Goal: Information Seeking & Learning: Learn about a topic

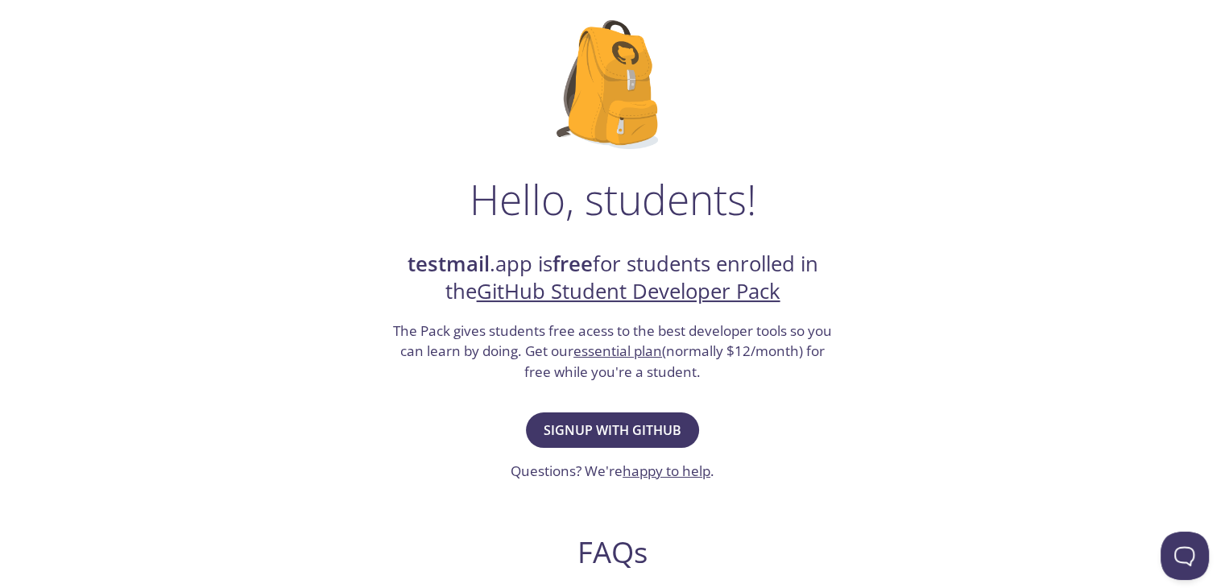
scroll to position [100, 0]
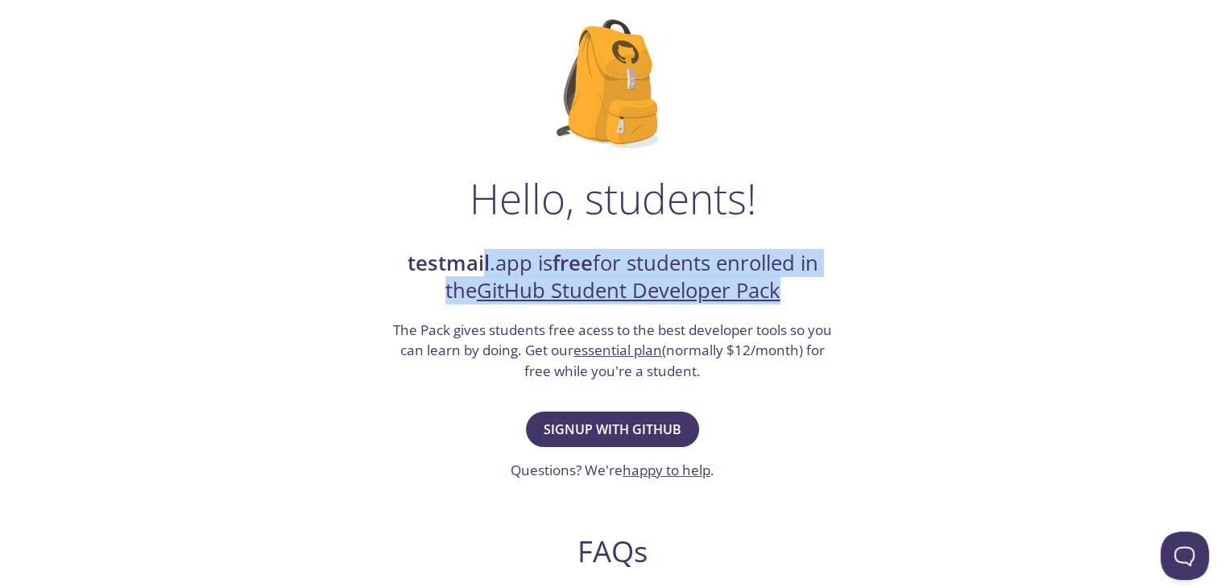
drag, startPoint x: 475, startPoint y: 256, endPoint x: 812, endPoint y: 297, distance: 339.2
click at [812, 297] on h2 "testmail .app is free for students enrolled in the GitHub Student Developer Pack" at bounding box center [612, 278] width 443 height 56
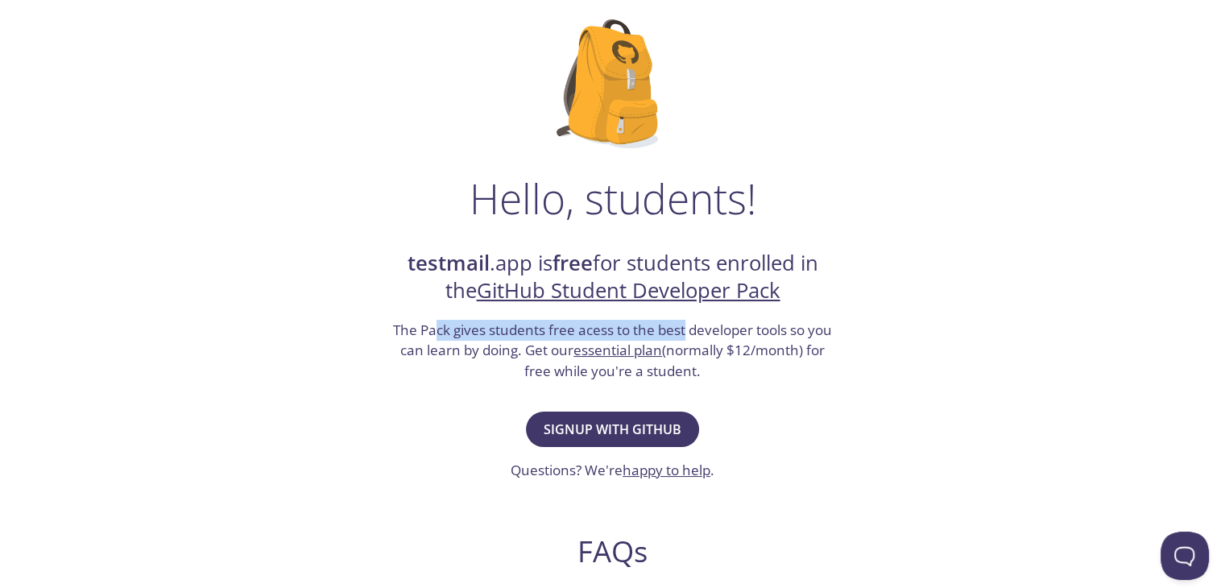
drag, startPoint x: 432, startPoint y: 330, endPoint x: 683, endPoint y: 336, distance: 251.4
click at [683, 336] on h3 "The Pack gives students free acess to the best developer tools so you can learn…" at bounding box center [612, 351] width 443 height 62
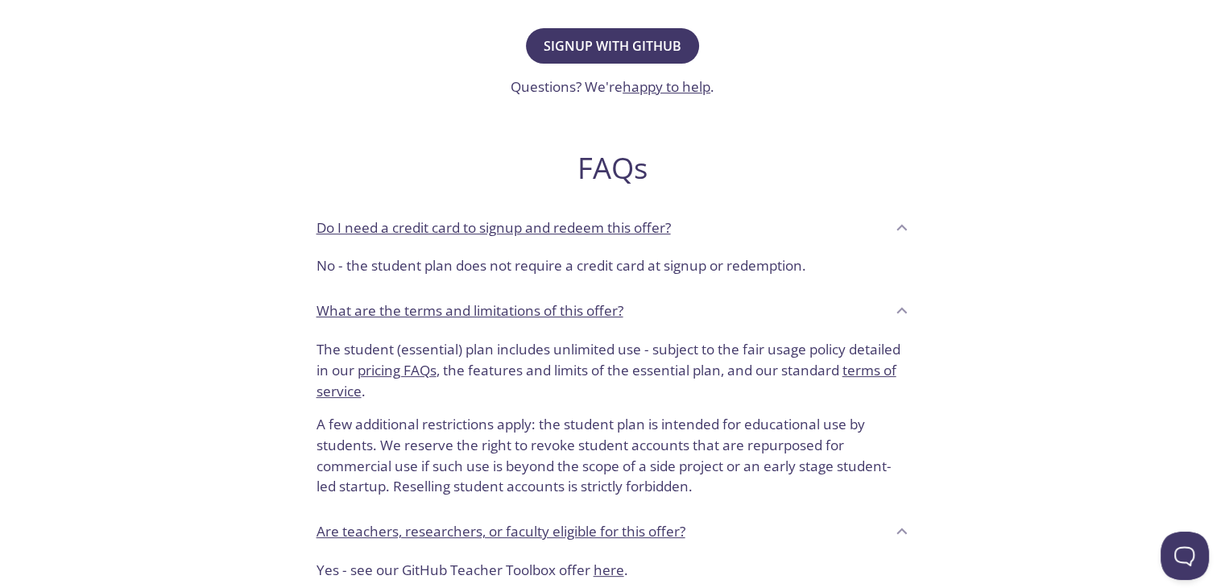
scroll to position [498, 0]
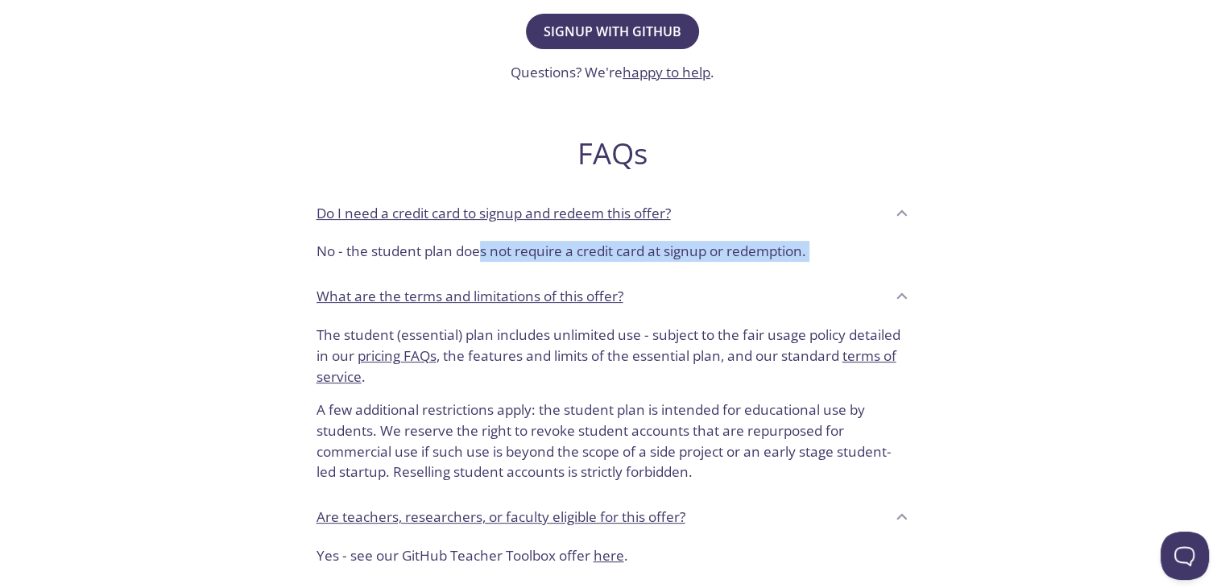
drag, startPoint x: 477, startPoint y: 252, endPoint x: 667, endPoint y: 274, distance: 191.3
click at [667, 274] on div "FAQs Do I need a credit card to signup and redeem this offer? No - the student …" at bounding box center [613, 336] width 619 height 483
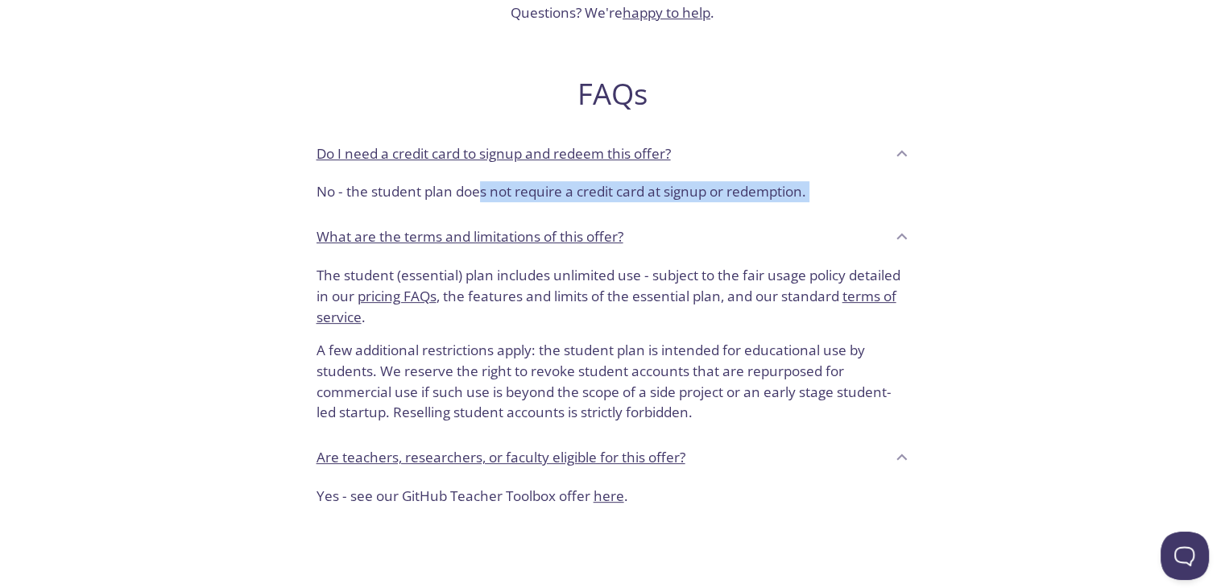
scroll to position [563, 0]
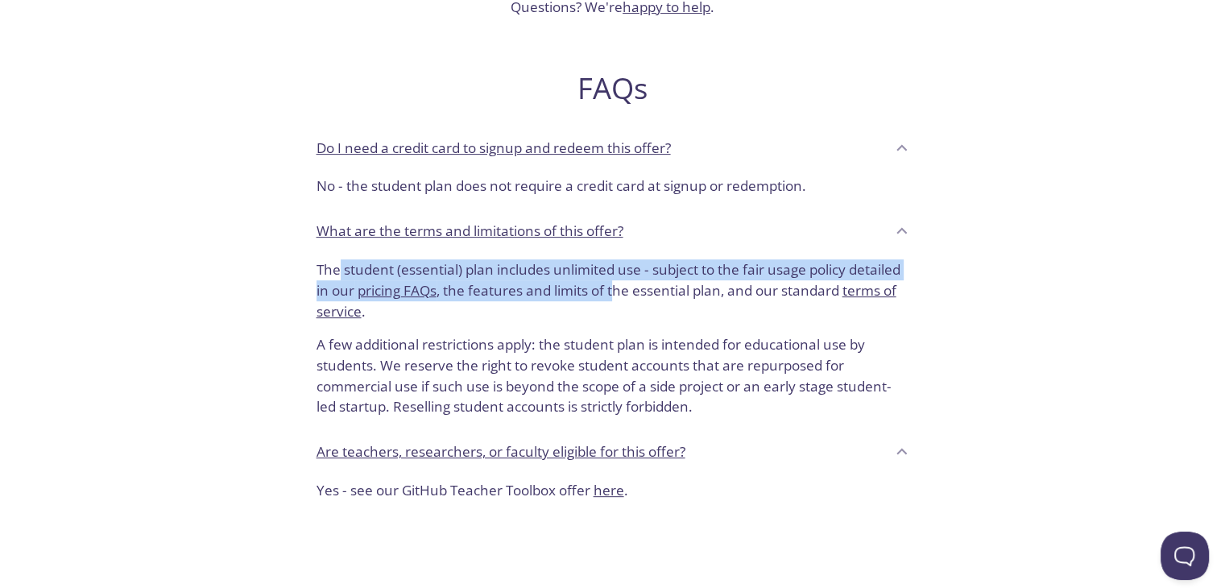
drag, startPoint x: 340, startPoint y: 268, endPoint x: 615, endPoint y: 291, distance: 276.4
click at [615, 291] on p "The student (essential) plan includes unlimited use - subject to the fair usage…" at bounding box center [613, 290] width 593 height 62
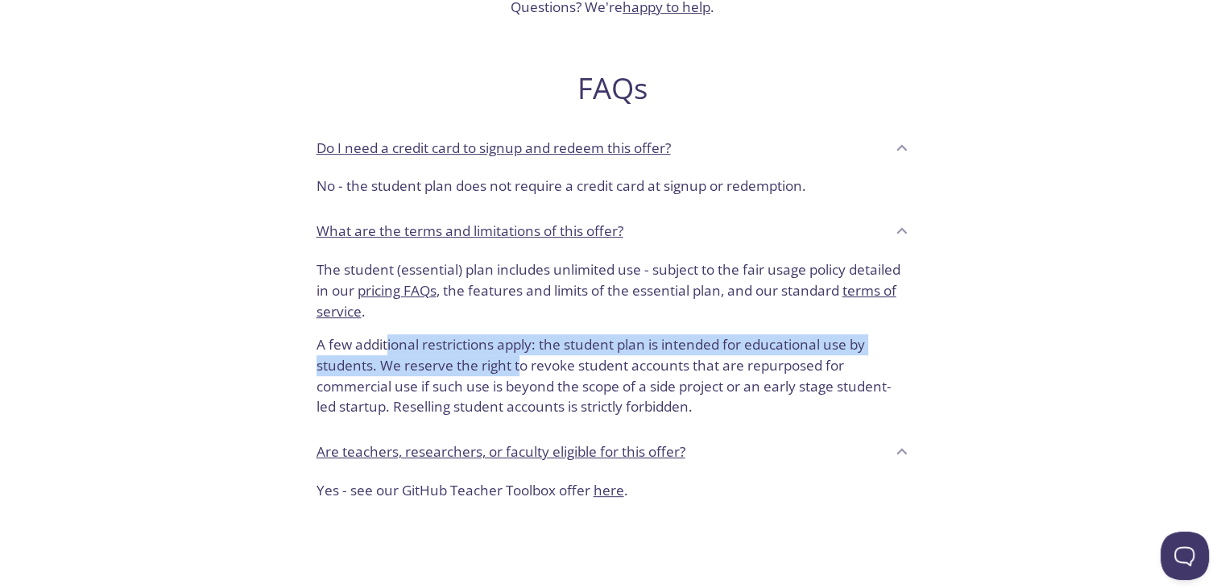
drag, startPoint x: 387, startPoint y: 348, endPoint x: 519, endPoint y: 361, distance: 131.9
click at [519, 361] on p "A few additional restrictions apply: the student plan is intended for education…" at bounding box center [613, 369] width 593 height 96
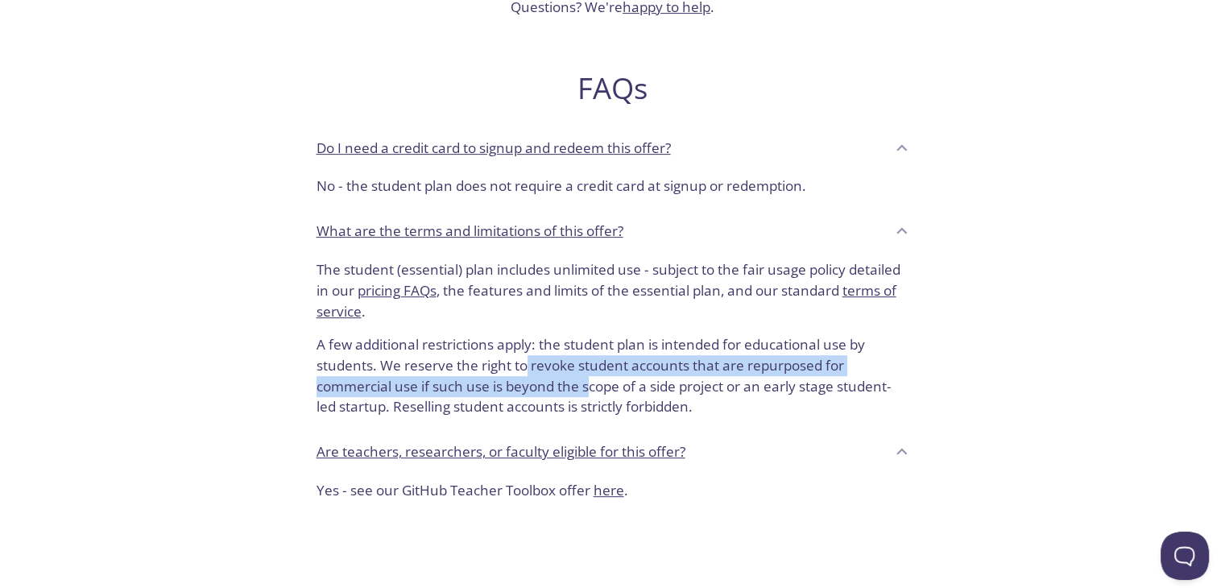
drag, startPoint x: 525, startPoint y: 365, endPoint x: 588, endPoint y: 381, distance: 64.9
click at [588, 381] on p "A few additional restrictions apply: the student plan is intended for education…" at bounding box center [613, 369] width 593 height 96
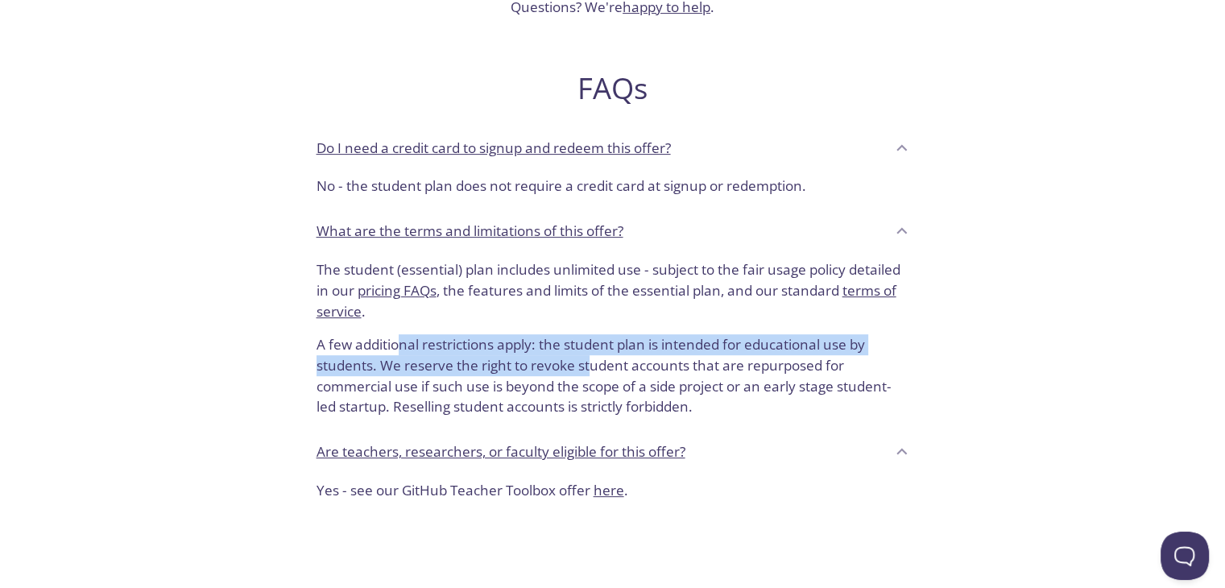
drag, startPoint x: 403, startPoint y: 344, endPoint x: 590, endPoint y: 365, distance: 188.0
click at [590, 365] on p "A few additional restrictions apply: the student plan is intended for education…" at bounding box center [613, 369] width 593 height 96
